Goal: Information Seeking & Learning: Learn about a topic

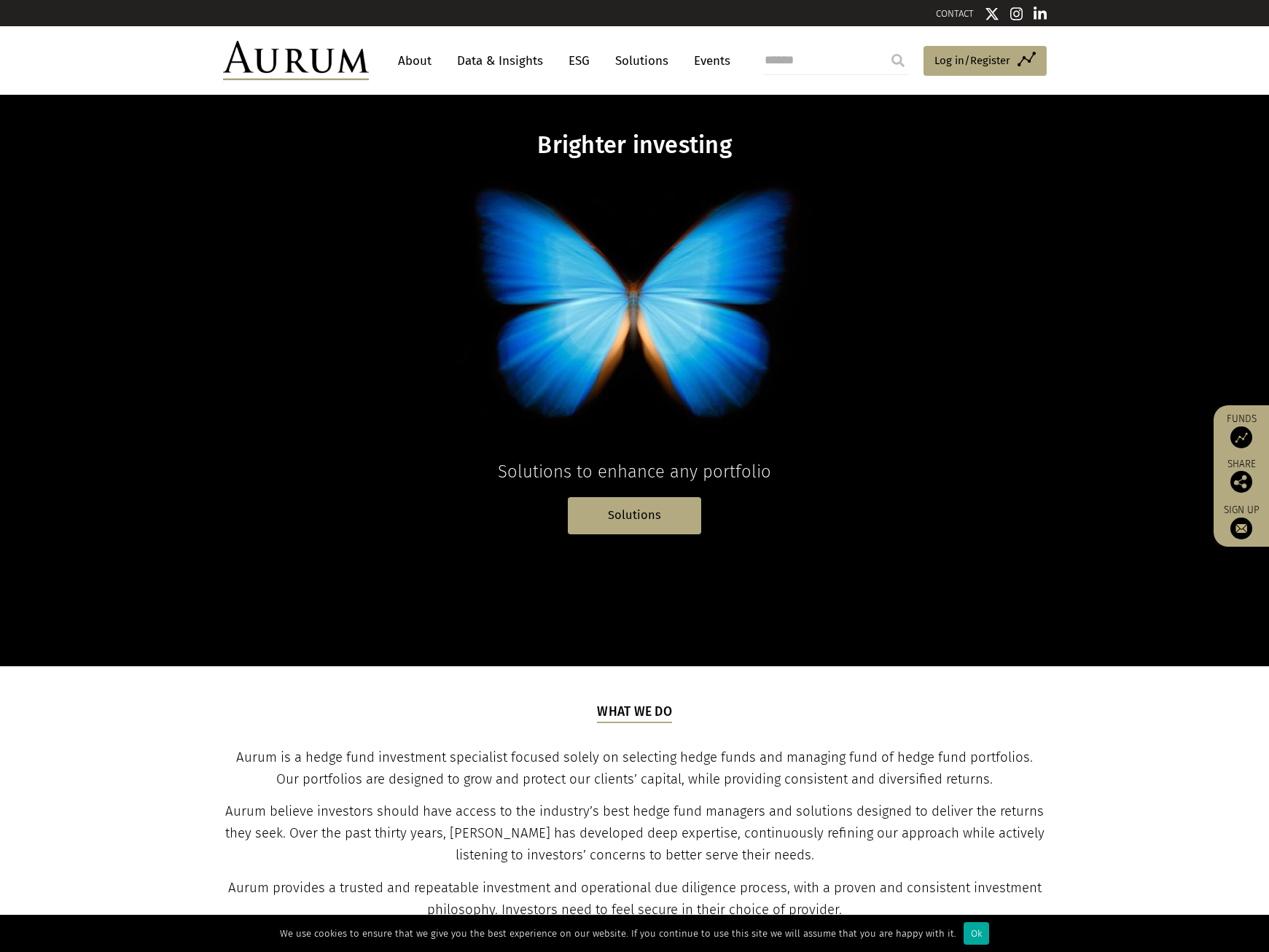
click at [421, 66] on link "About" at bounding box center [415, 60] width 48 height 27
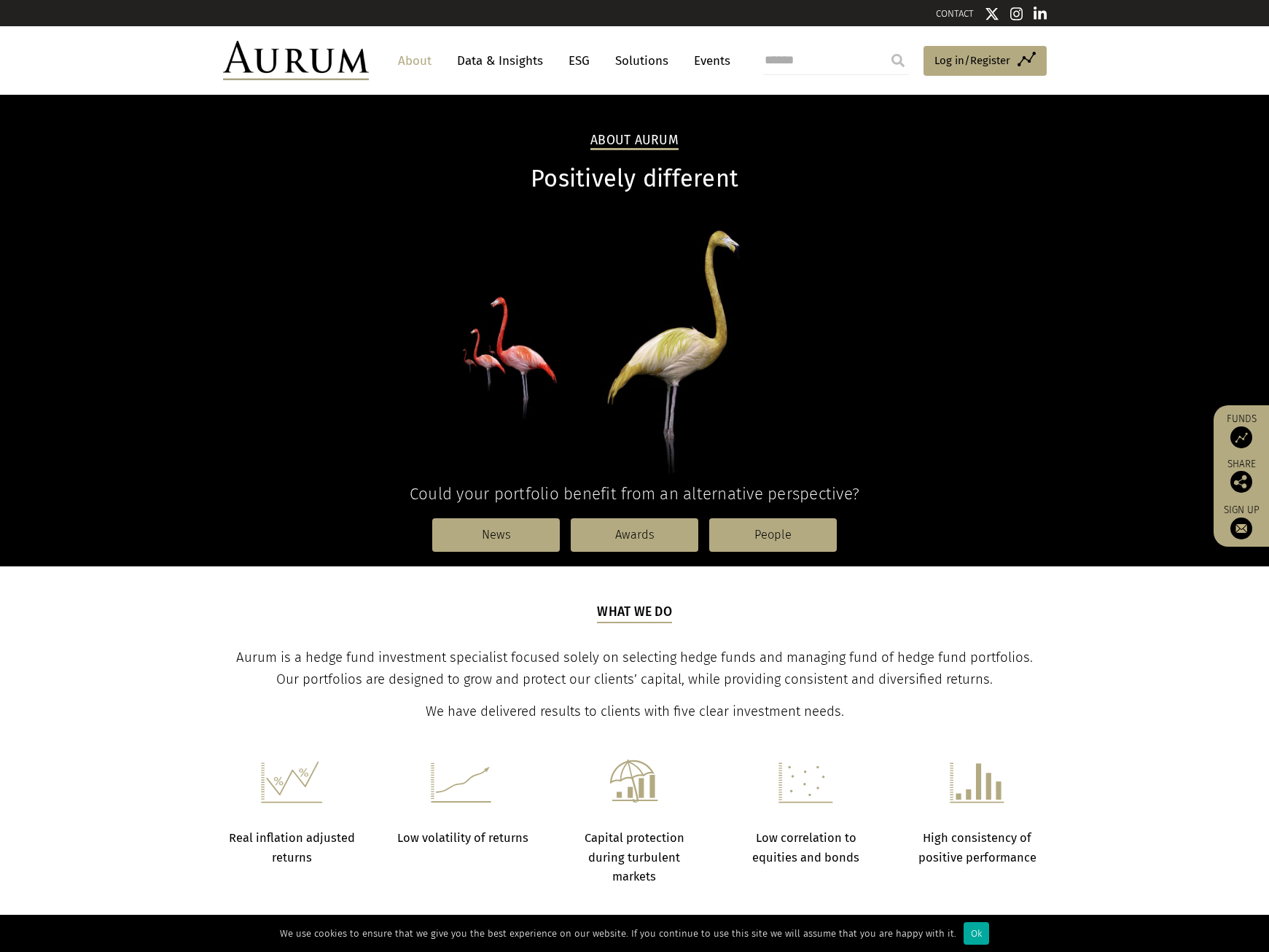
click at [487, 65] on link "Data & Insights" at bounding box center [500, 60] width 100 height 27
